Goal: Task Accomplishment & Management: Complete application form

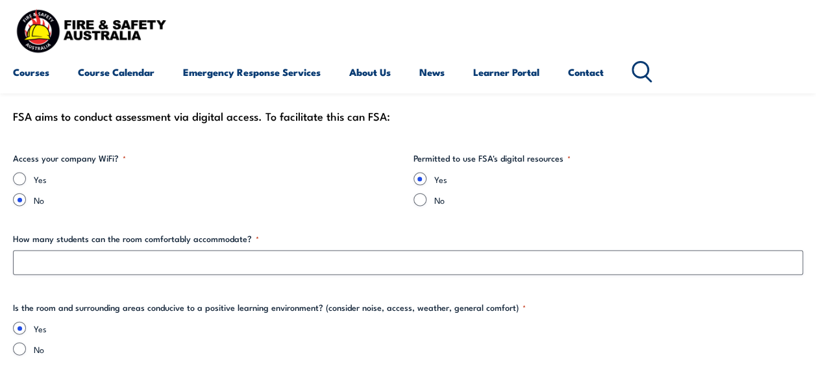
scroll to position [1369, 0]
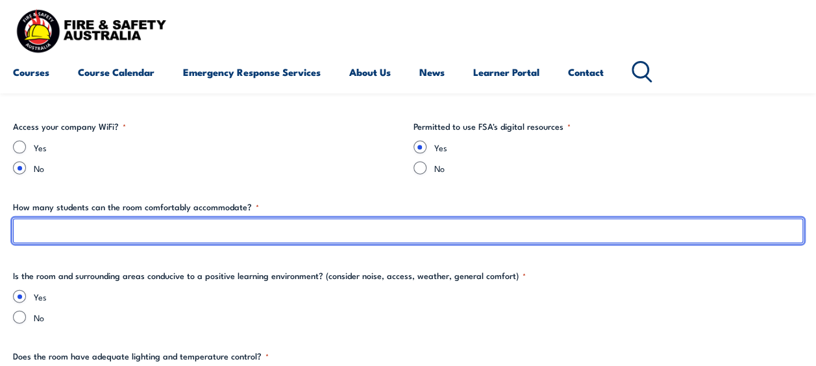
click at [377, 225] on input "How many students can the room comfortably accommodate? *" at bounding box center [408, 231] width 790 height 25
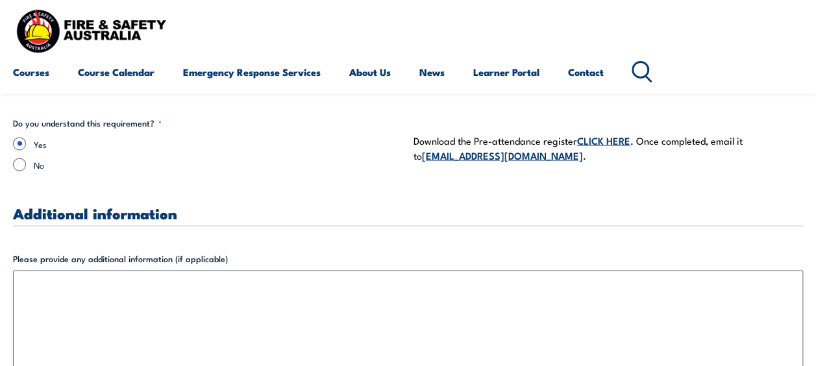
scroll to position [3598, 0]
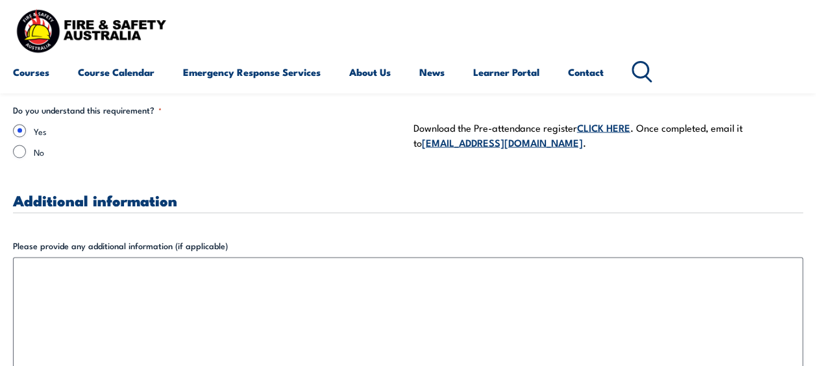
type input "15"
click at [597, 125] on link "CLICK HERE" at bounding box center [603, 126] width 53 height 14
click at [783, 48] on div "Courses Course Calendar Emergency Response Services Services Overview Emergency…" at bounding box center [408, 46] width 790 height 82
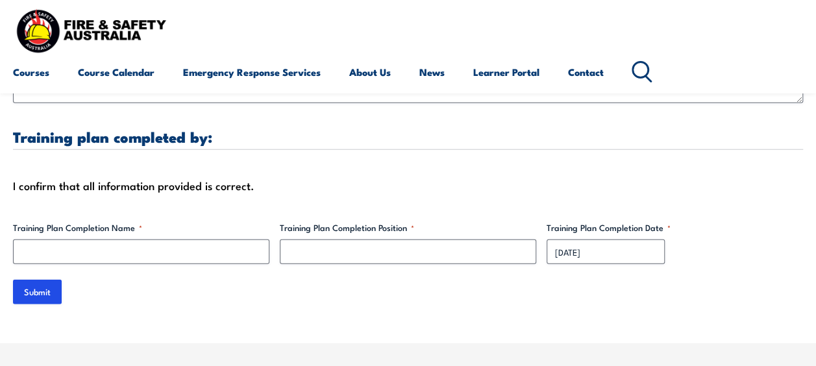
scroll to position [3945, 0]
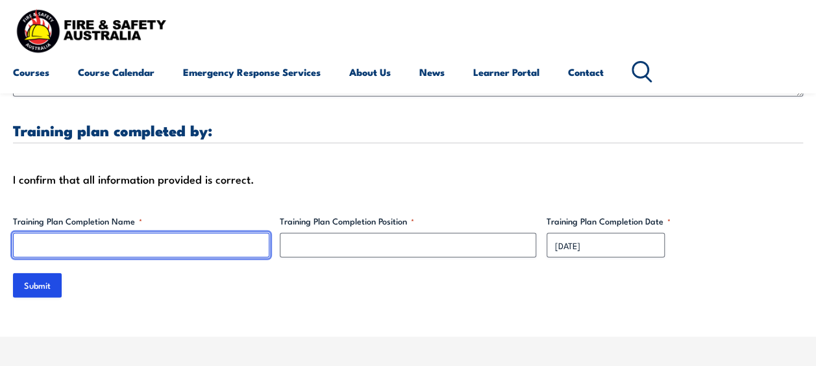
drag, startPoint x: 224, startPoint y: 253, endPoint x: 242, endPoint y: 242, distance: 20.7
click at [242, 242] on input "Training Plan Completion Name *" at bounding box center [141, 245] width 256 height 25
type input "[PERSON_NAME]"
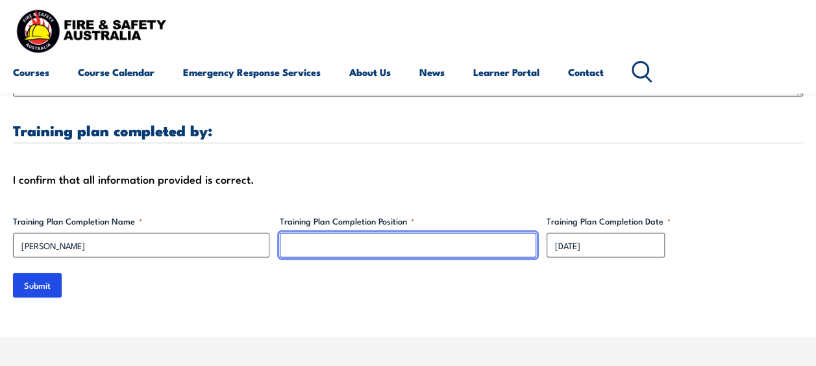
click at [332, 245] on input "Training Plan Completion Position *" at bounding box center [408, 245] width 256 height 25
type input "Vic/Tas Compliance Manager"
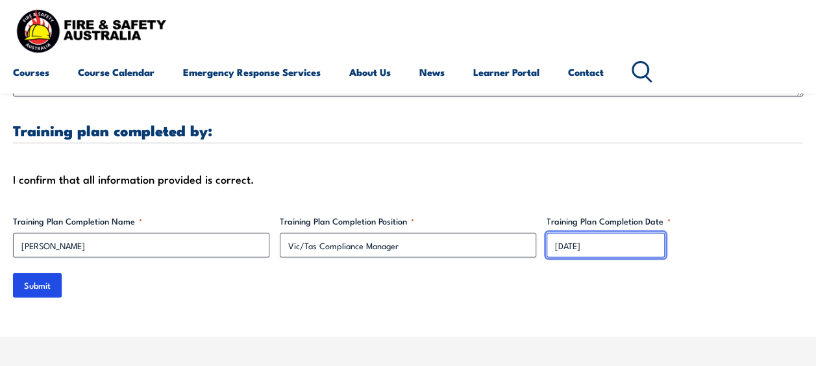
click at [614, 245] on input "[DATE]" at bounding box center [606, 245] width 118 height 25
click at [588, 246] on input "[DATE]" at bounding box center [606, 245] width 118 height 25
click at [560, 248] on input "[DATE]" at bounding box center [606, 245] width 118 height 25
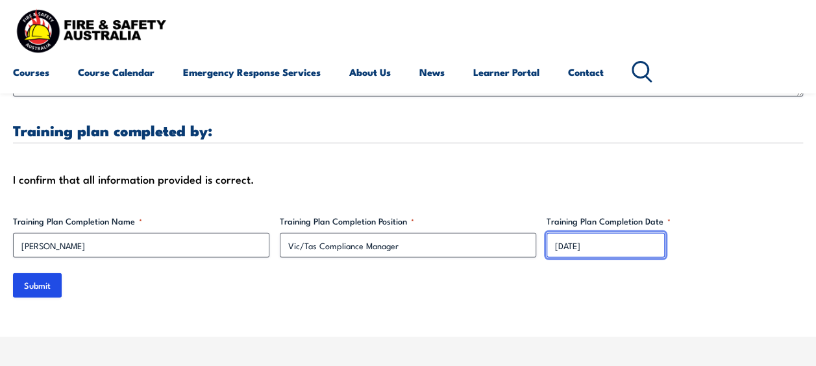
click at [560, 248] on input "[DATE]" at bounding box center [606, 245] width 118 height 25
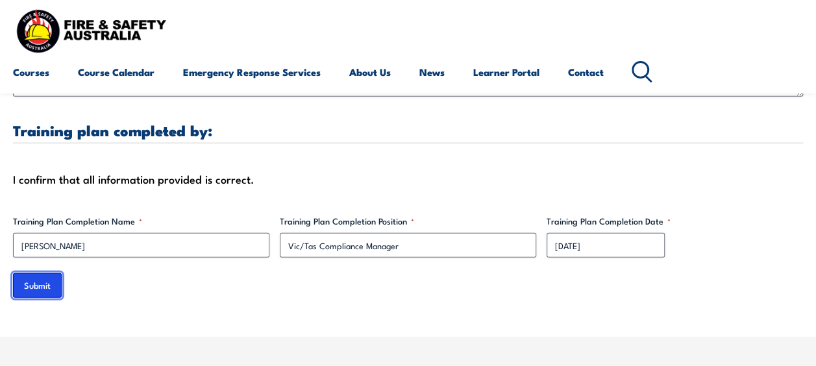
click at [43, 290] on input "Submit" at bounding box center [37, 285] width 49 height 25
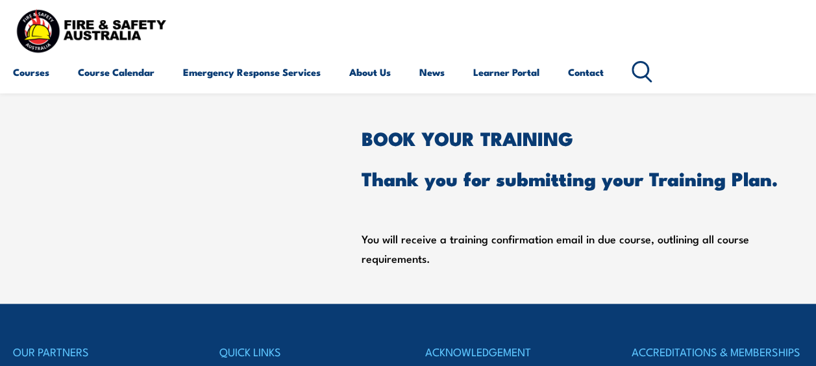
scroll to position [458, 0]
